Goal: Communication & Community: Ask a question

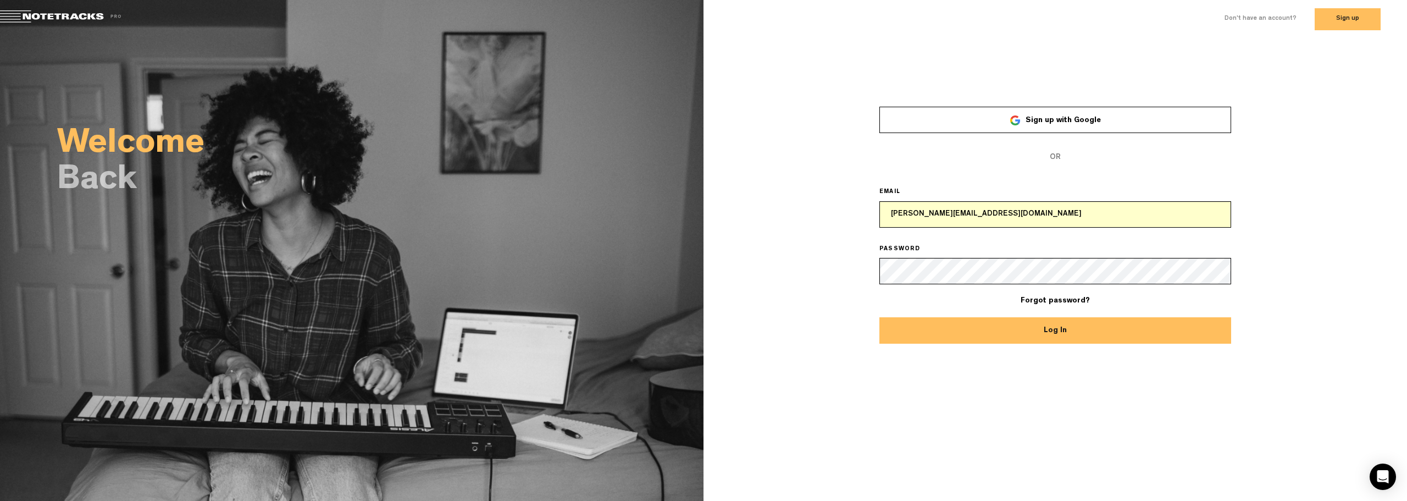
click at [1052, 324] on button "Log In" at bounding box center [1055, 330] width 352 height 26
click at [981, 348] on div "Welcome Back × Sign up with Google OR EMAIL becky.oakley@heartkids.org.au PASSW…" at bounding box center [703, 269] width 1407 height 462
click at [1046, 325] on button "Log In" at bounding box center [1055, 330] width 352 height 26
click at [1262, 248] on div "× Sign up with Google OR EMAIL becky.oakley@heartkids.org.au PASSWORD Forgot pa…" at bounding box center [1054, 217] width 703 height 253
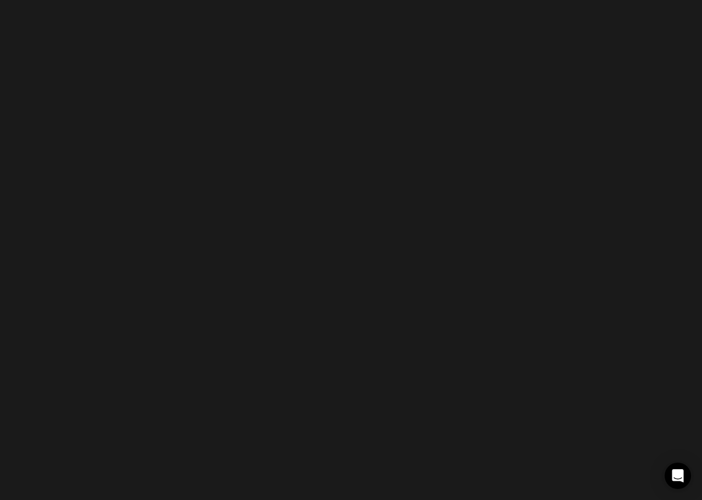
click at [197, 140] on body "Version: [DATE]-prod, Build 1257, Hash: g376cf1d, Branch: master CMF Keyboard S…" at bounding box center [351, 250] width 702 height 500
click at [180, 20] on body "Version: [DATE]-prod, Build 1257, Hash: g376cf1d, Branch: master CMF Keyboard S…" at bounding box center [351, 250] width 702 height 500
click at [684, 473] on div "Open Intercom Messenger" at bounding box center [678, 476] width 29 height 29
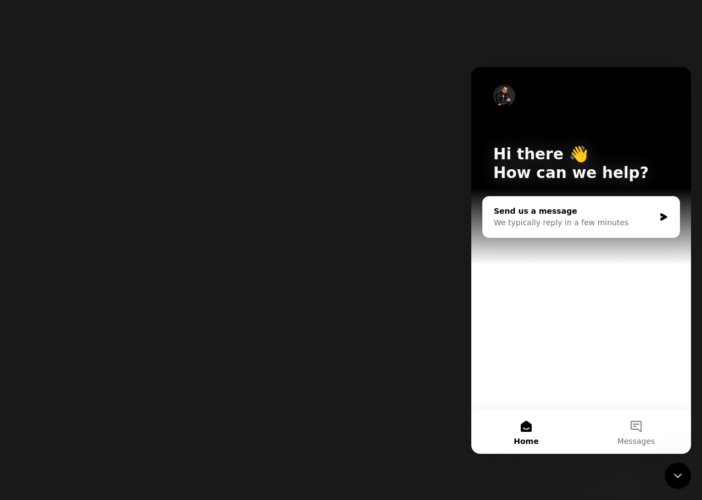
click at [590, 223] on div "We typically reply in a few minutes" at bounding box center [574, 223] width 161 height 12
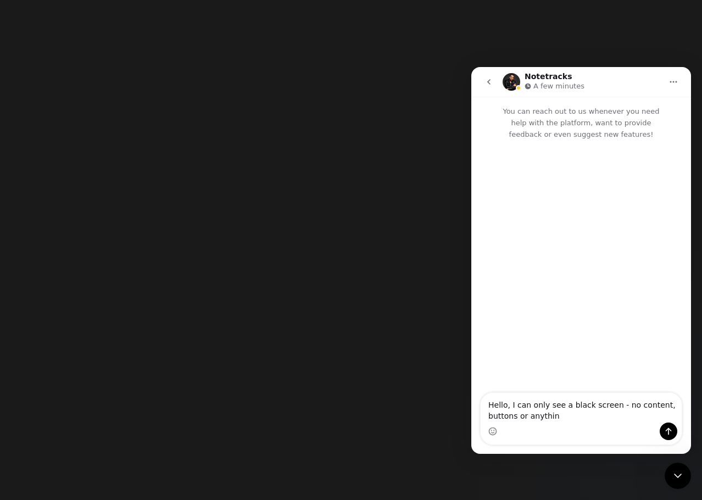
type textarea "Hello, I can only see a black screen - no content, buttons or anything"
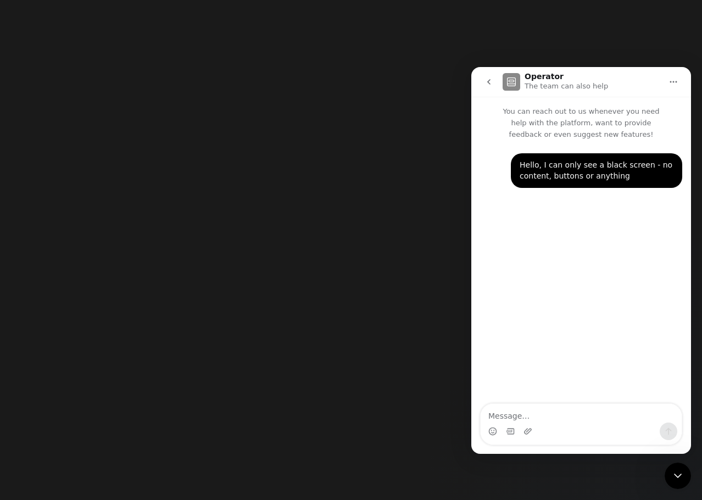
click at [518, 105] on p "You can reach out to us whenever you need help with the platform, want to provi…" at bounding box center [581, 118] width 220 height 43
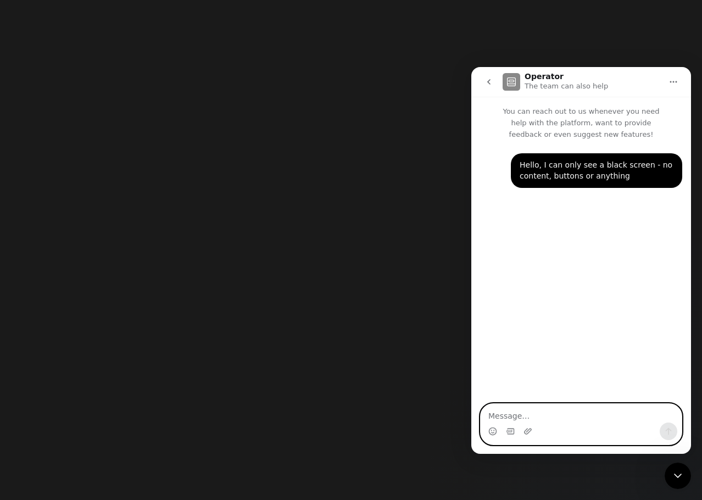
click at [543, 415] on textarea "Message…" at bounding box center [581, 413] width 201 height 19
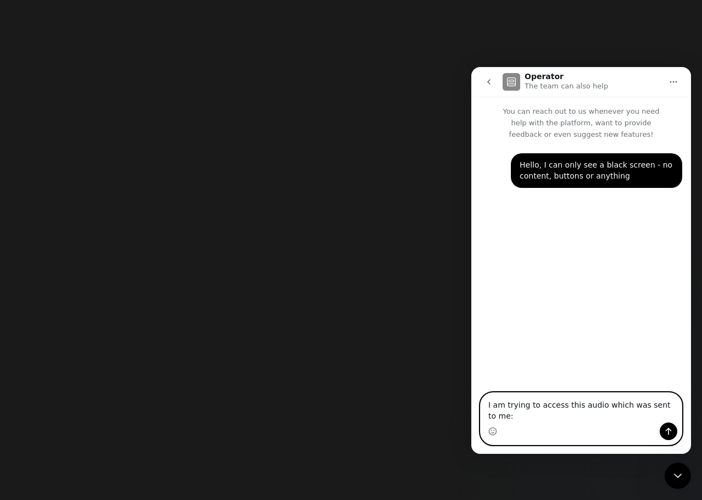
paste textarea "https://track.pstmrk.it/3s/app.notetracks.com%23%2Fapp%2Fproject%2F13150/wyAl/m…"
type textarea "I am trying to access this audio which was sent to me: https://track.pstmrk.it/…"
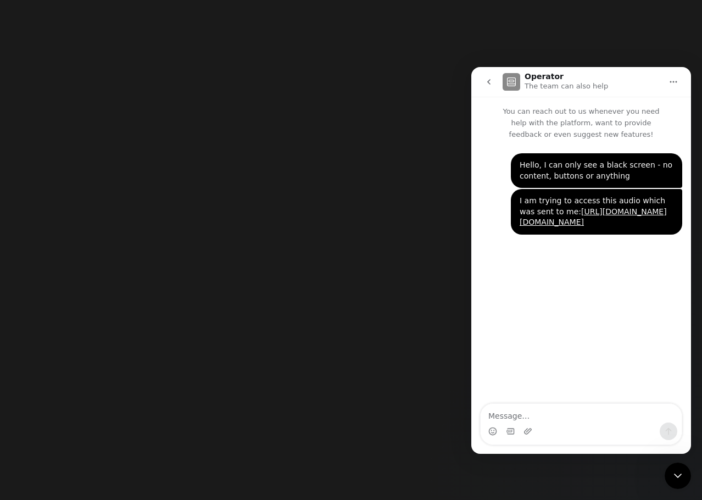
click at [675, 474] on icon "Close Intercom Messenger" at bounding box center [677, 475] width 13 height 13
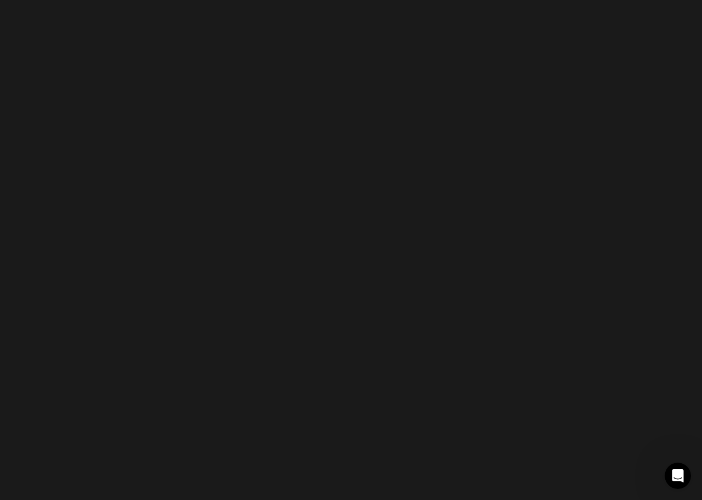
click at [680, 471] on icon "Open Intercom Messenger" at bounding box center [678, 476] width 18 height 18
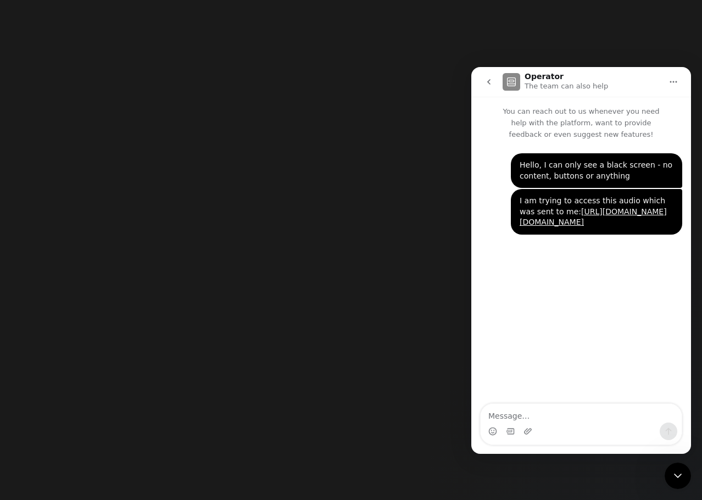
click at [608, 408] on textarea "Message…" at bounding box center [581, 413] width 201 height 19
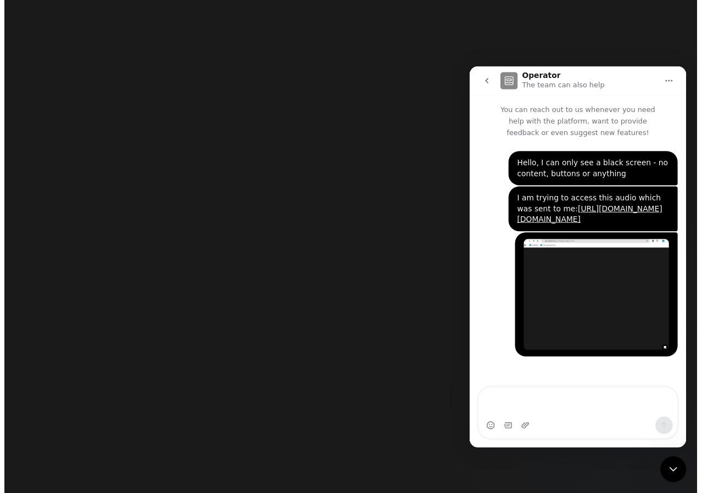
scroll to position [24, 0]
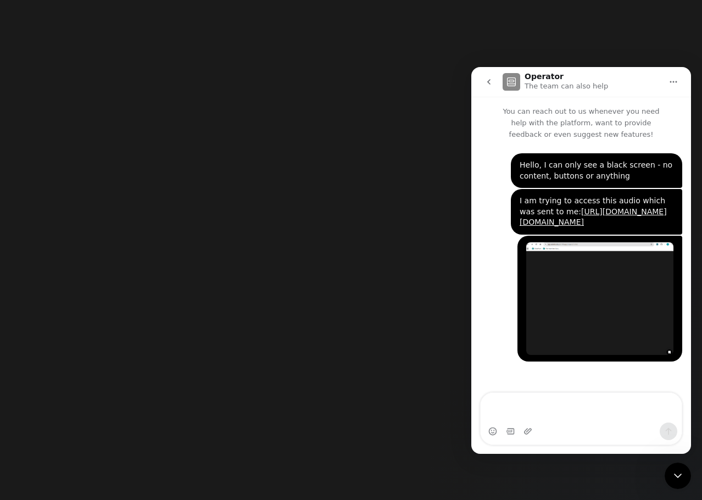
click at [222, 303] on body "Version: [DATE]-prod, Build 1257, Hash: g376cf1d, Branch: master CMF Keyboard S…" at bounding box center [351, 250] width 702 height 500
drag, startPoint x: 222, startPoint y: 300, endPoint x: 439, endPoint y: 161, distance: 257.7
click at [224, 299] on body "Version: [DATE]-prod, Build 1257, Hash: g376cf1d, Branch: master CMF Keyboard S…" at bounding box center [351, 250] width 702 height 500
click at [680, 470] on icon "Close Intercom Messenger" at bounding box center [677, 475] width 13 height 13
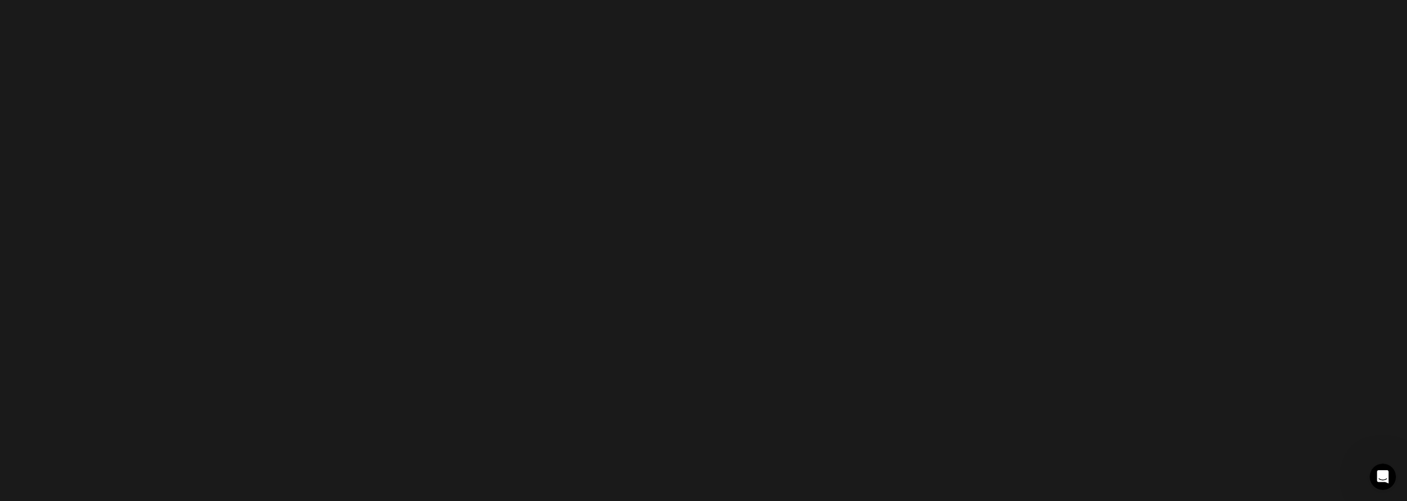
click at [564, 297] on body "Version: 1.1.20-prod, Build 1257, Hash: g376cf1d, Branch: master CMF Keyboard S…" at bounding box center [703, 250] width 1407 height 501
drag, startPoint x: 965, startPoint y: 219, endPoint x: 758, endPoint y: 75, distance: 252.3
click at [702, 208] on body "Version: 1.1.20-prod, Build 1257, Hash: g376cf1d, Branch: master CMF Keyboard S…" at bounding box center [703, 250] width 1407 height 501
drag, startPoint x: 758, startPoint y: 75, endPoint x: 595, endPoint y: 79, distance: 163.3
click at [653, 75] on body "Version: 1.1.20-prod, Build 1257, Hash: g376cf1d, Branch: master CMF Keyboard S…" at bounding box center [703, 250] width 1407 height 501
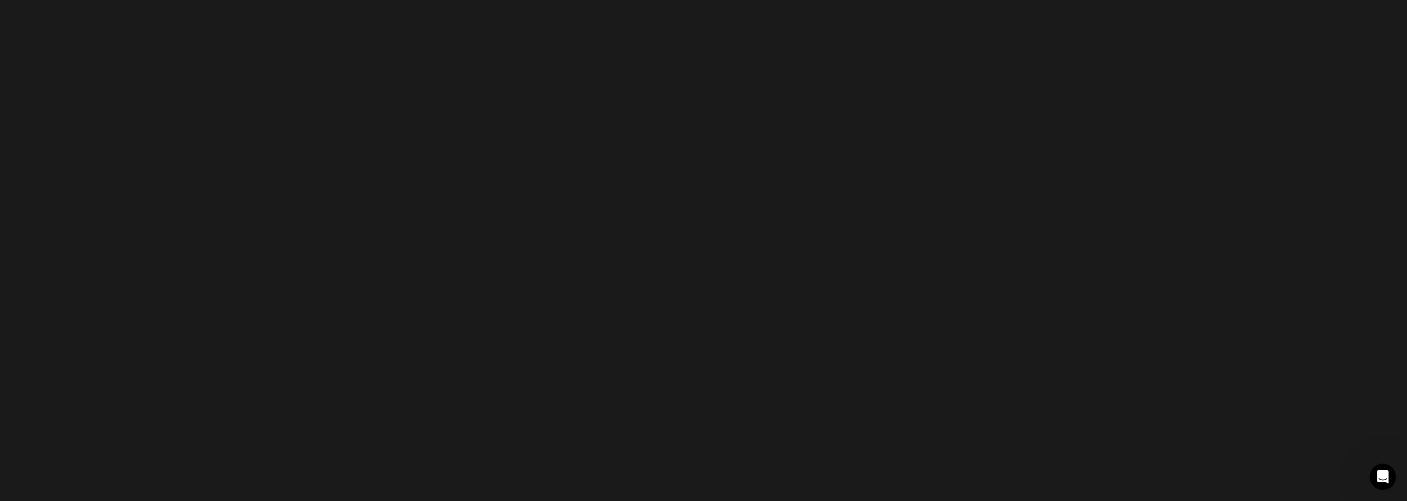
drag, startPoint x: 314, startPoint y: 116, endPoint x: 230, endPoint y: 121, distance: 84.2
click at [232, 121] on body "Version: 1.1.20-prod, Build 1257, Hash: g376cf1d, Branch: master CMF Keyboard S…" at bounding box center [703, 250] width 1407 height 501
drag, startPoint x: 229, startPoint y: 132, endPoint x: 586, endPoint y: 241, distance: 373.4
click at [297, 164] on body "Version: 1.1.20-prod, Build 1257, Hash: g376cf1d, Branch: master CMF Keyboard S…" at bounding box center [703, 250] width 1407 height 501
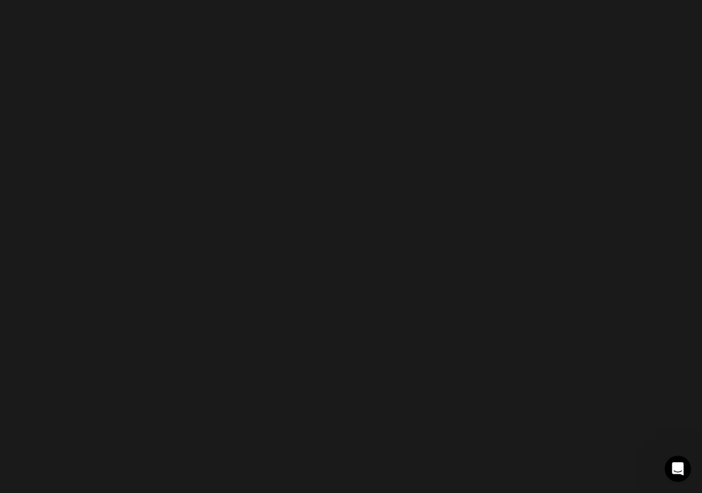
click at [677, 471] on icon "Open Intercom Messenger" at bounding box center [678, 469] width 8 height 9
